Goal: Connect with others: Participate in discussion

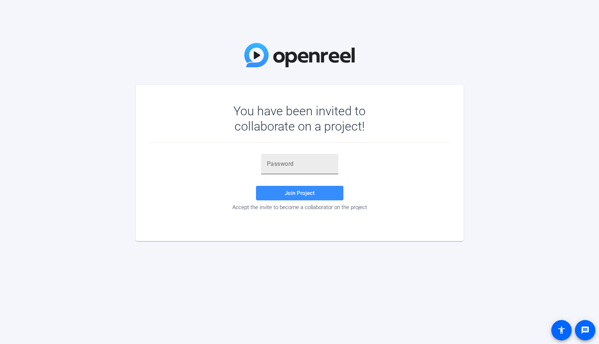
click at [299, 169] on div at bounding box center [300, 164] width 66 height 20
paste input "Qd95O("
type input "Qd95O("
click at [296, 193] on span "Join Project" at bounding box center [300, 193] width 30 height 7
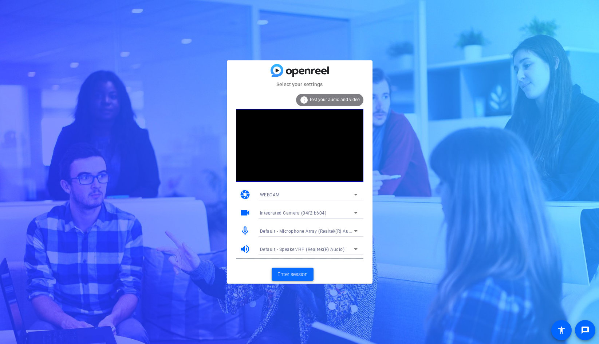
click at [294, 273] on span "Enter session" at bounding box center [292, 275] width 30 height 8
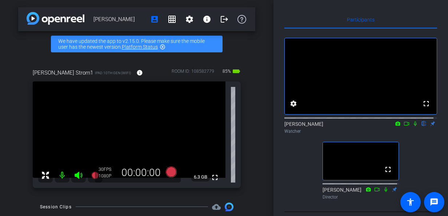
click at [413, 126] on icon at bounding box center [416, 123] width 6 height 5
click at [414, 126] on icon at bounding box center [416, 124] width 4 height 5
click at [414, 126] on icon at bounding box center [415, 124] width 3 height 5
click at [413, 126] on icon at bounding box center [416, 123] width 6 height 5
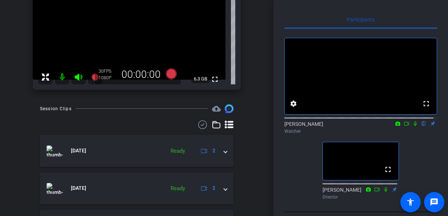
scroll to position [43, 0]
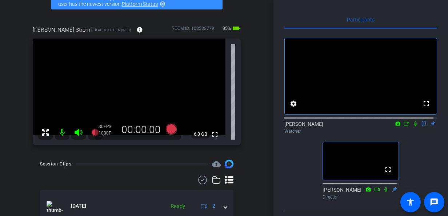
click at [413, 126] on icon at bounding box center [416, 123] width 6 height 5
click at [414, 126] on icon at bounding box center [415, 124] width 3 height 5
click at [414, 126] on icon at bounding box center [416, 124] width 4 height 5
click at [413, 126] on icon at bounding box center [416, 123] width 6 height 5
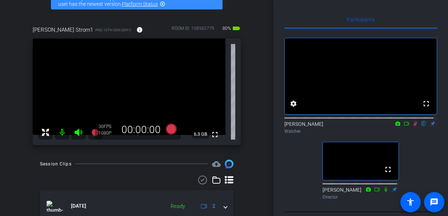
click at [413, 126] on icon at bounding box center [416, 123] width 6 height 5
click at [404, 126] on icon at bounding box center [407, 123] width 6 height 5
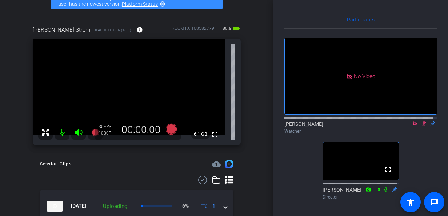
click at [422, 126] on icon at bounding box center [424, 124] width 4 height 5
click at [423, 126] on icon at bounding box center [424, 124] width 3 height 5
click at [422, 126] on icon at bounding box center [424, 124] width 4 height 5
click at [423, 126] on icon at bounding box center [424, 124] width 3 height 5
click at [422, 126] on icon at bounding box center [424, 124] width 4 height 5
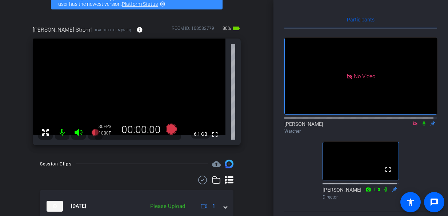
click at [423, 126] on icon at bounding box center [424, 124] width 3 height 5
click at [422, 126] on icon at bounding box center [424, 124] width 4 height 5
click at [423, 126] on icon at bounding box center [424, 124] width 3 height 5
click at [422, 126] on icon at bounding box center [424, 124] width 4 height 5
click at [413, 126] on icon at bounding box center [416, 123] width 6 height 5
